Goal: Transaction & Acquisition: Book appointment/travel/reservation

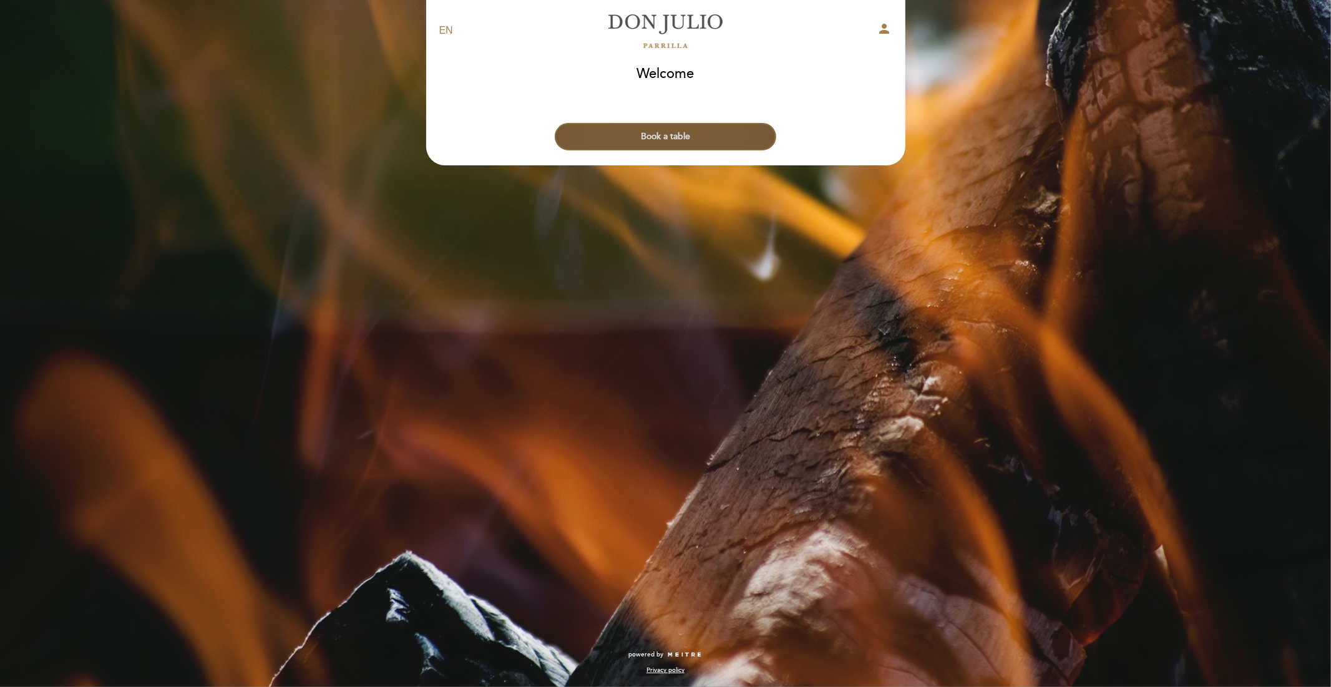
click at [663, 132] on button "Book a table" at bounding box center [666, 136] width 222 height 27
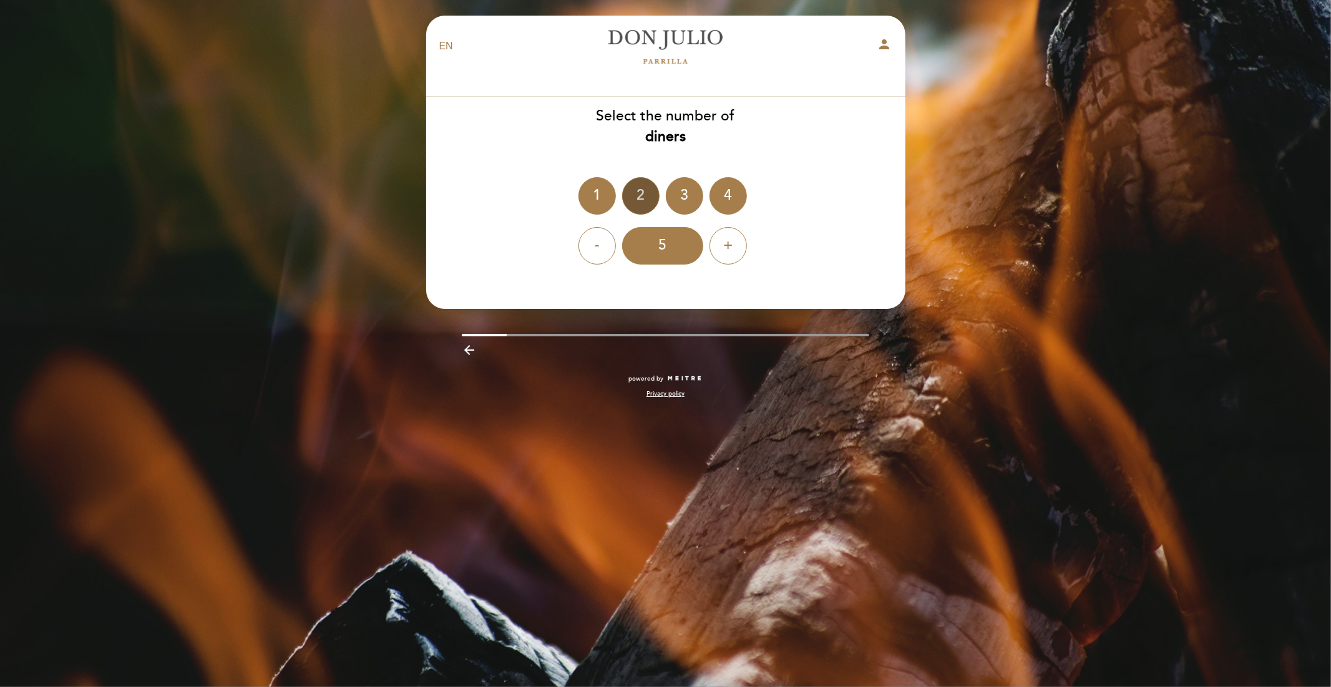
click at [638, 190] on div "2" at bounding box center [640, 195] width 37 height 37
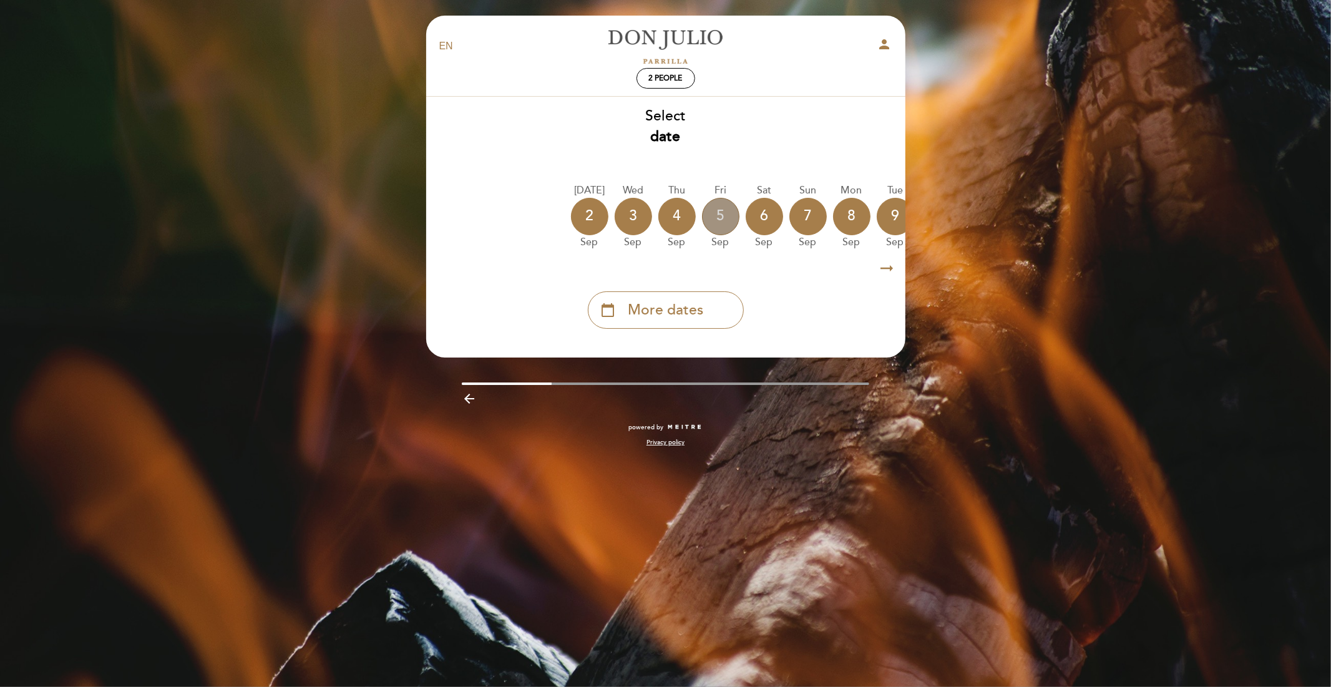
click at [707, 213] on div "5" at bounding box center [720, 216] width 37 height 37
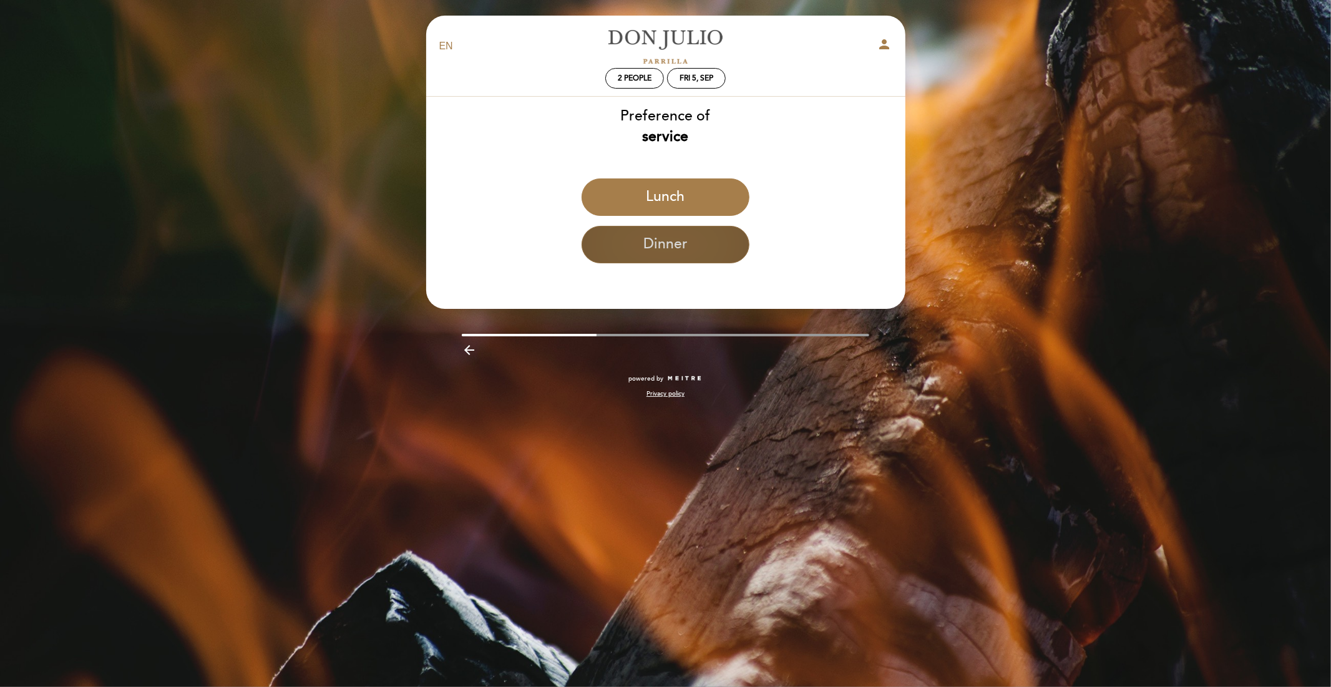
click at [683, 247] on button "Dinner" at bounding box center [666, 244] width 168 height 37
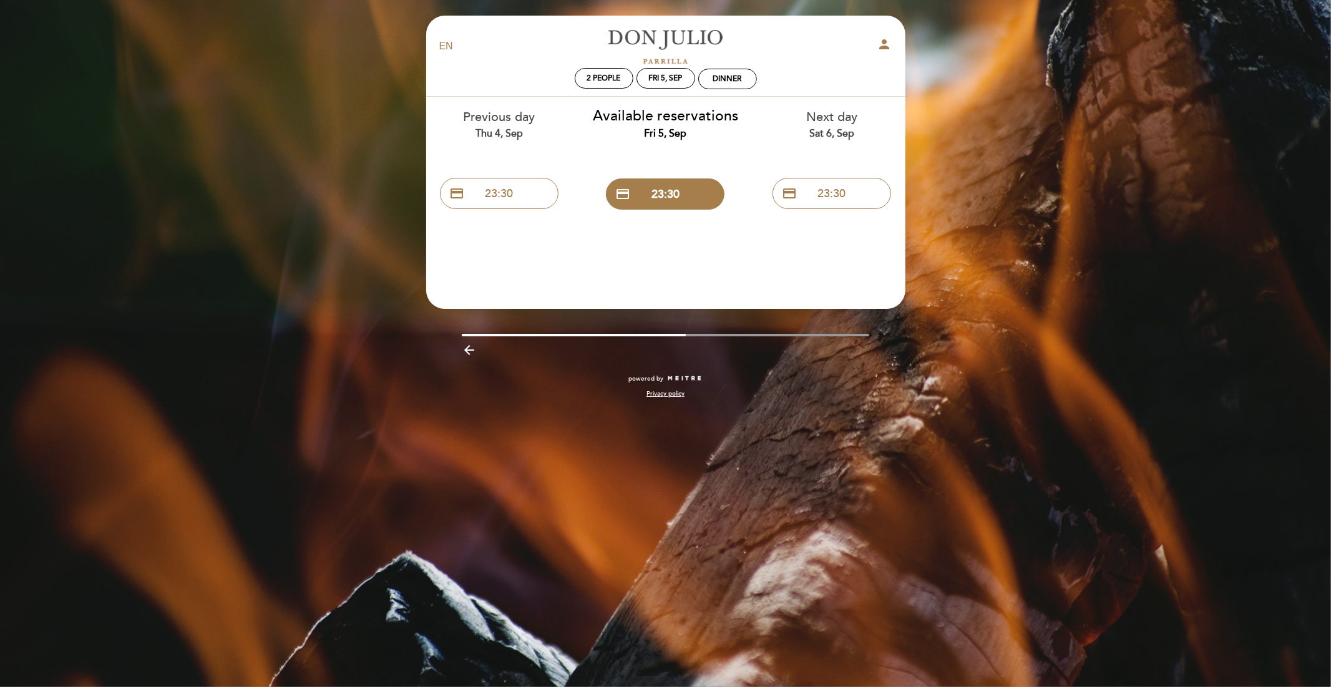
drag, startPoint x: 683, startPoint y: 247, endPoint x: 621, endPoint y: 253, distance: 62.2
click at [621, 253] on header "EN ES PT [PERSON_NAME] person 2 people Fri 5, Sep Dinner Welcome Welcome, Chang…" at bounding box center [665, 162] width 479 height 293
drag, startPoint x: 618, startPoint y: 194, endPoint x: 631, endPoint y: 258, distance: 65.6
click at [631, 258] on header "EN ES PT [PERSON_NAME] person 2 people Fri 5, Sep Dinner Welcome Welcome, Chang…" at bounding box center [665, 162] width 479 height 293
click at [670, 77] on div "Fri 5, Sep" at bounding box center [666, 78] width 34 height 9
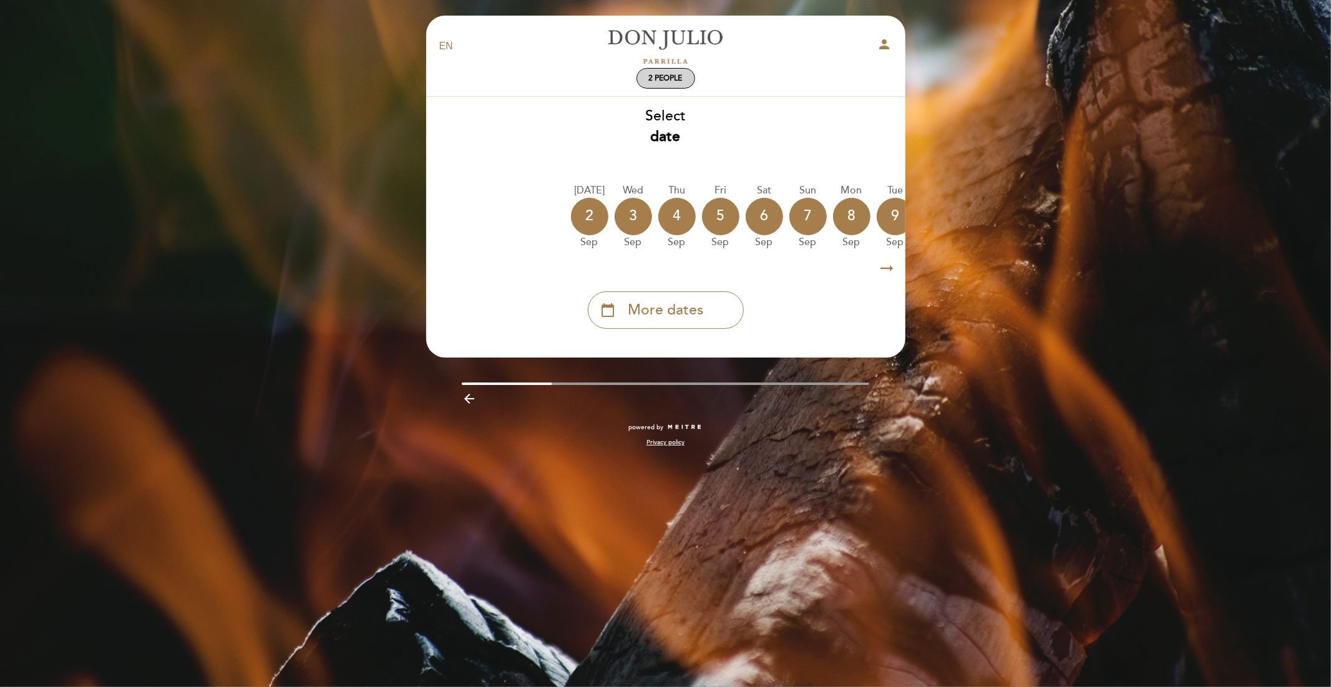
click at [654, 78] on span "2 people" at bounding box center [666, 78] width 34 height 9
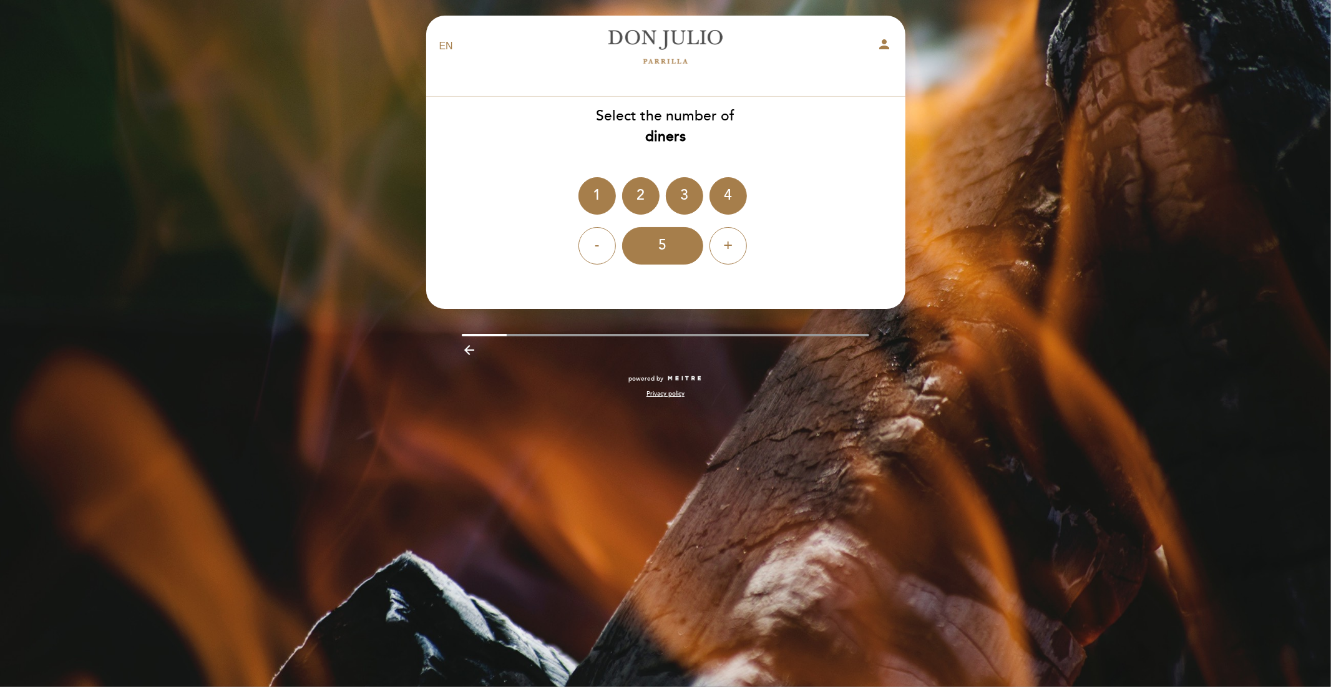
click at [660, 92] on div "EN ES PT [PERSON_NAME] person" at bounding box center [665, 60] width 453 height 72
click at [475, 350] on icon "arrow_backward" at bounding box center [469, 350] width 15 height 15
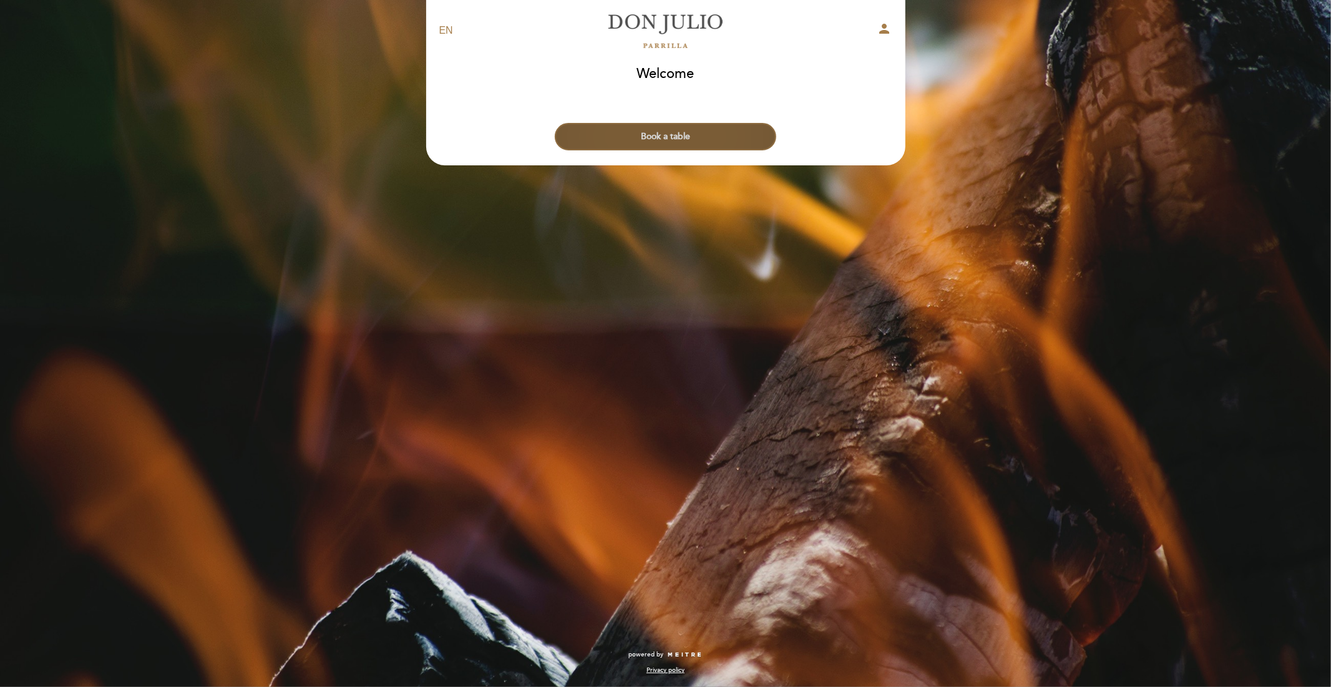
click at [627, 141] on button "Book a table" at bounding box center [666, 136] width 222 height 27
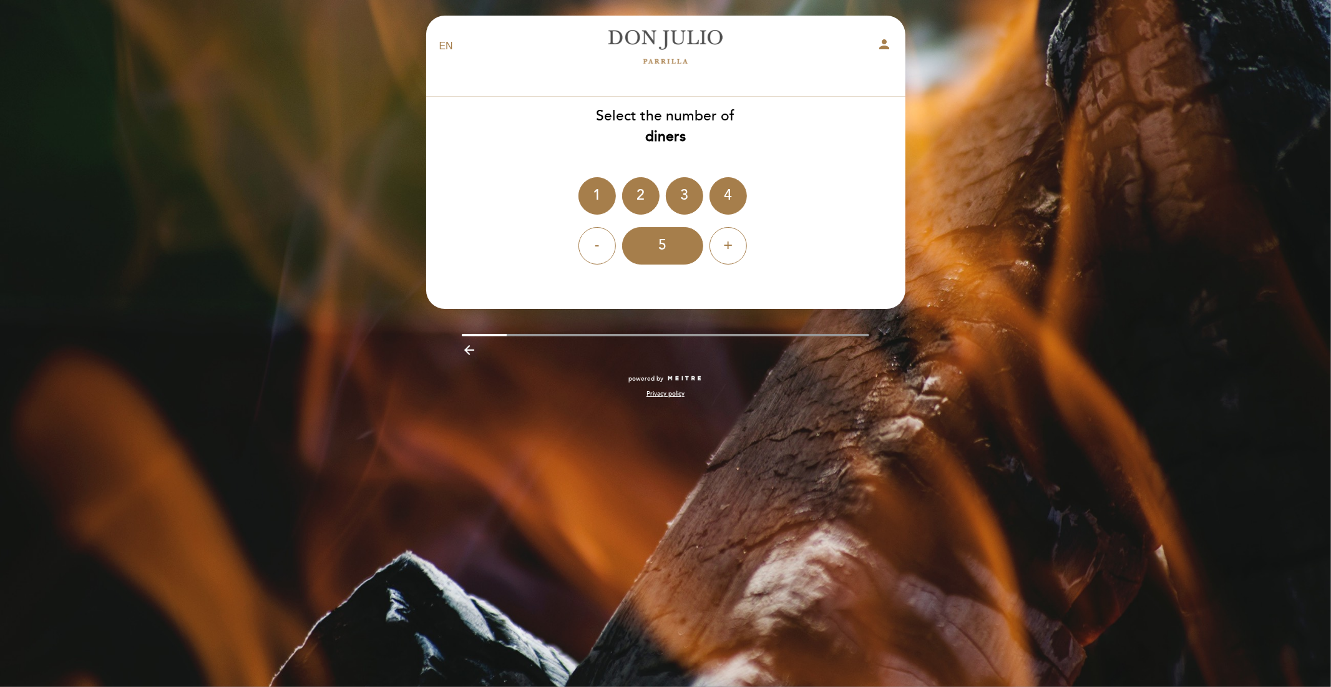
drag, startPoint x: 627, startPoint y: 141, endPoint x: 681, endPoint y: 100, distance: 67.3
click at [681, 100] on div "Select the number of diners 1 2 3 4 - 5 +" at bounding box center [666, 181] width 481 height 168
click at [670, 135] on b "diners" at bounding box center [665, 136] width 41 height 17
click at [670, 136] on b "diners" at bounding box center [665, 136] width 41 height 17
drag, startPoint x: 469, startPoint y: 313, endPoint x: 447, endPoint y: 360, distance: 51.7
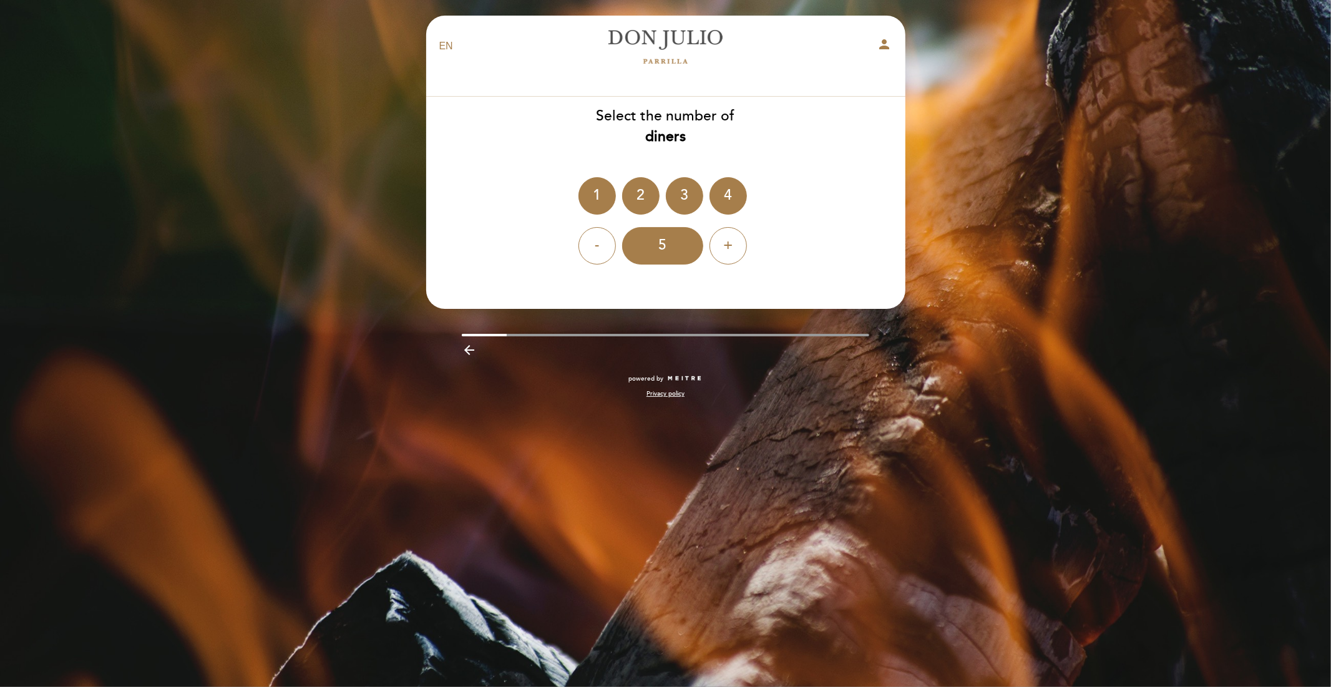
click at [469, 316] on div "EN ES PT [PERSON_NAME] person Welcome Welcome, Change user Book a table Select …" at bounding box center [666, 213] width 498 height 395
drag, startPoint x: 465, startPoint y: 338, endPoint x: 473, endPoint y: 351, distance: 14.9
click at [466, 340] on div "arrow_backward" at bounding box center [666, 349] width 498 height 26
click at [473, 351] on icon "arrow_backward" at bounding box center [469, 350] width 15 height 15
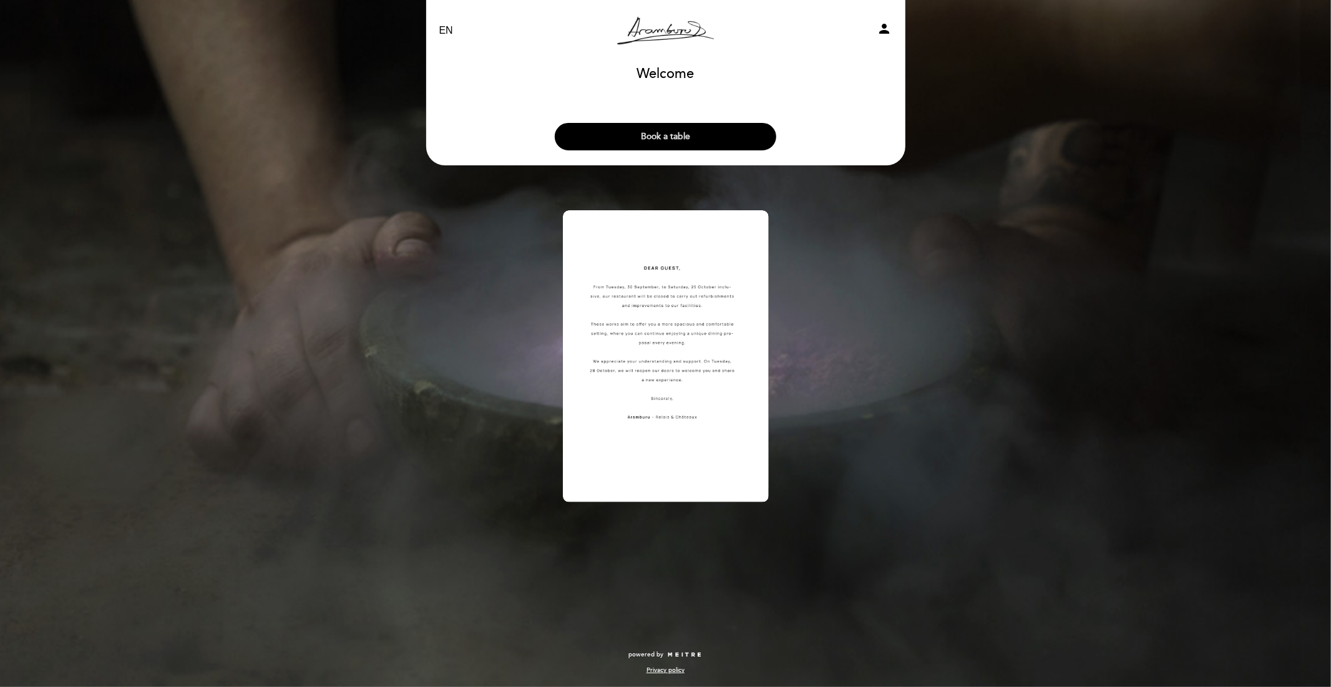
click at [697, 128] on button "Book a table" at bounding box center [666, 136] width 222 height 27
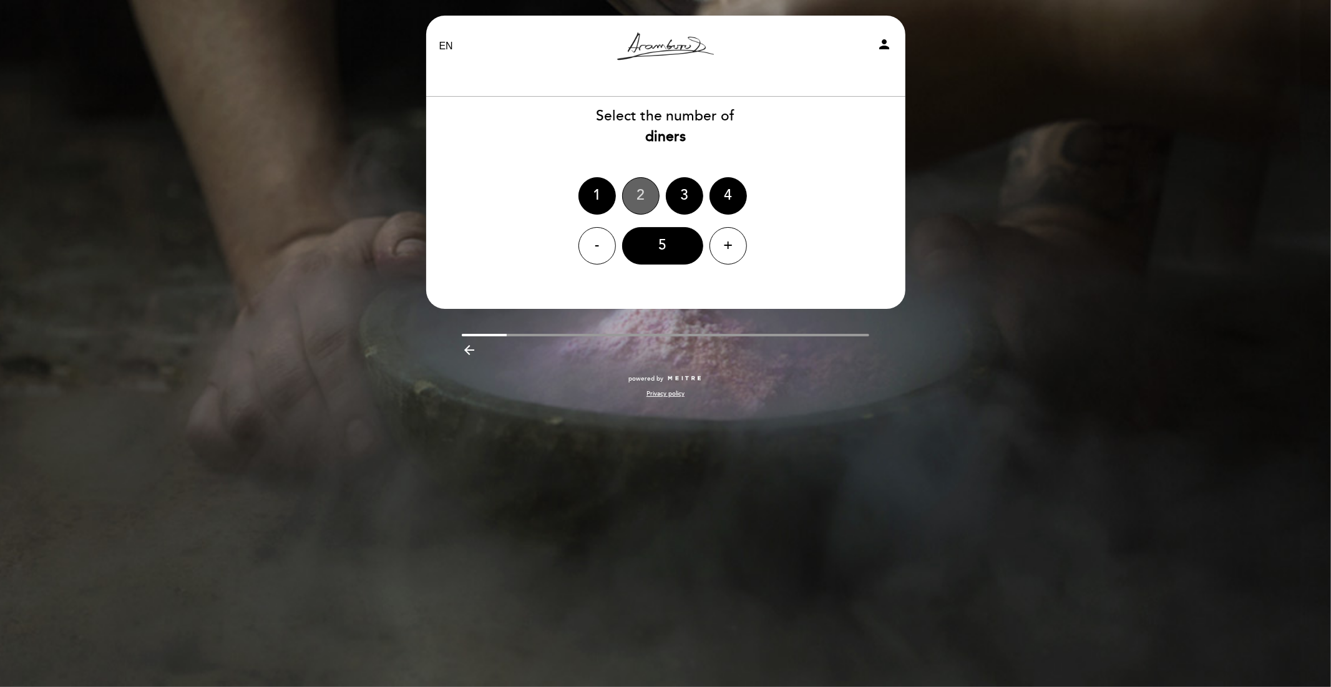
click at [631, 188] on div "2" at bounding box center [640, 195] width 37 height 37
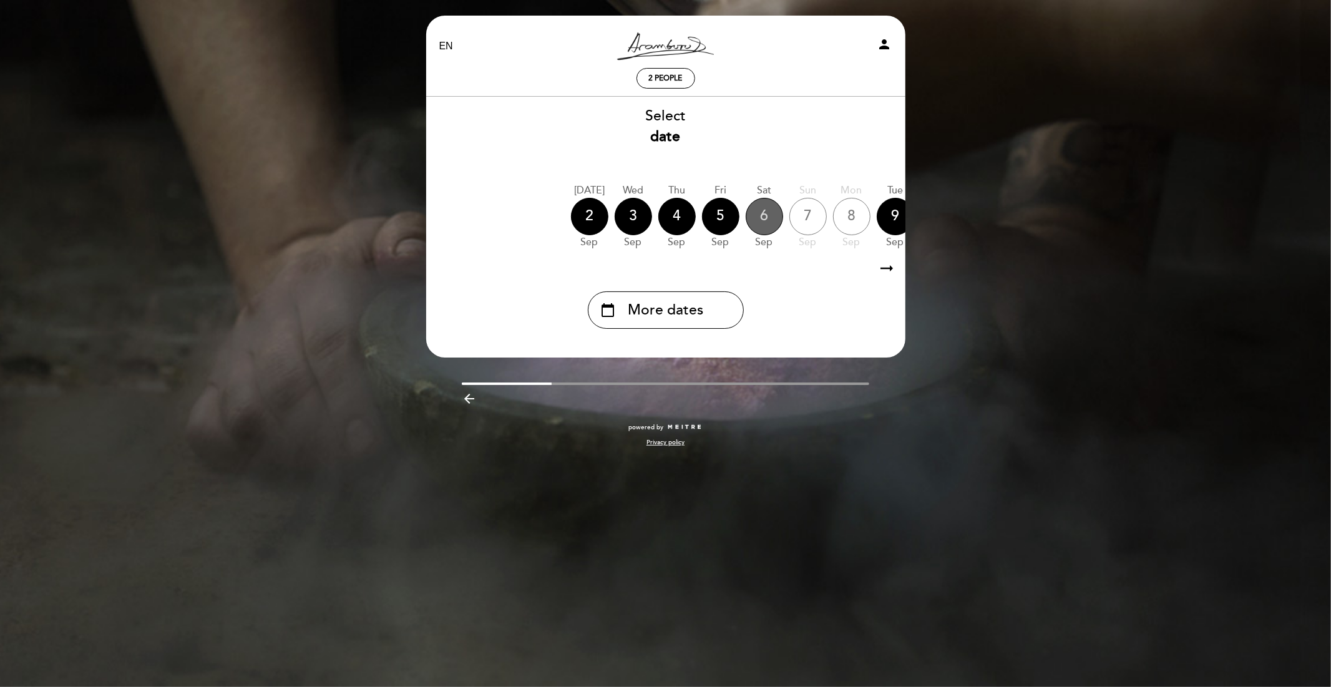
click at [750, 223] on div "6" at bounding box center [764, 216] width 37 height 37
